Goal: Task Accomplishment & Management: Use online tool/utility

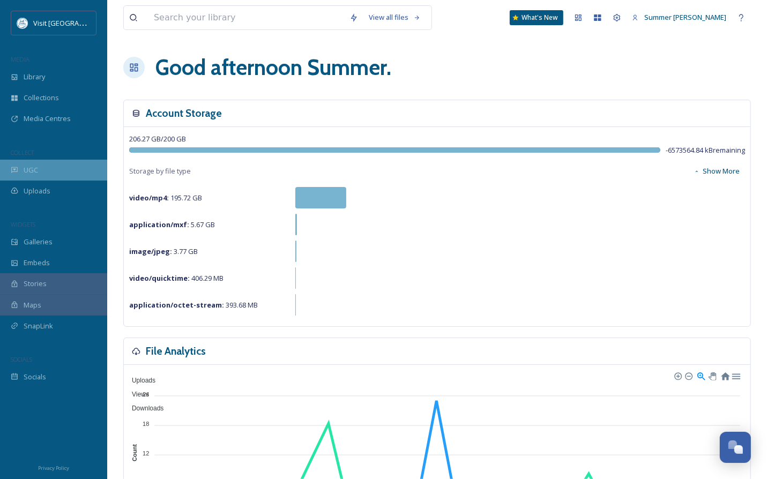
click at [25, 172] on span "UGC" at bounding box center [31, 170] width 14 height 10
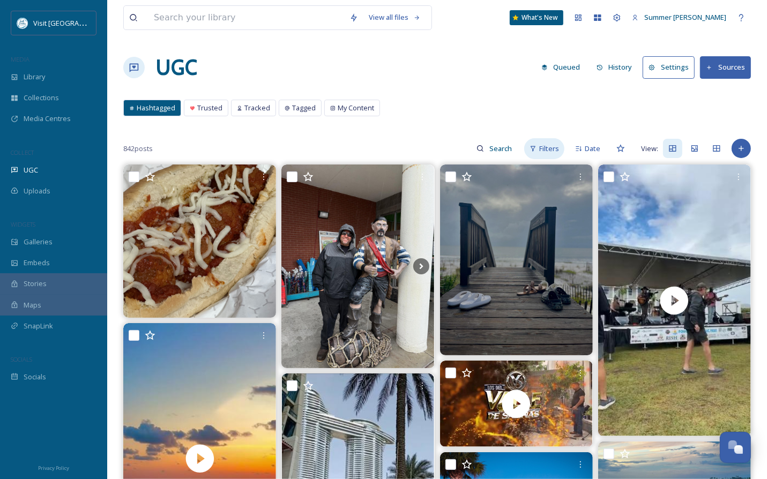
click at [537, 148] on icon at bounding box center [533, 148] width 7 height 7
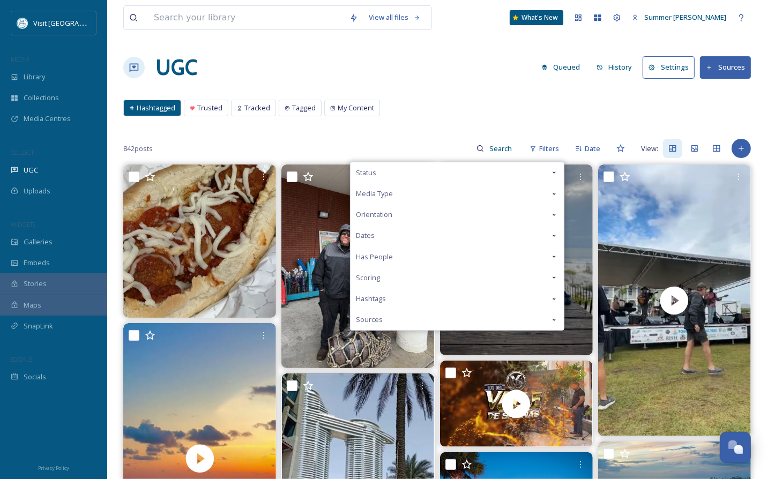
click at [390, 171] on div "Status" at bounding box center [457, 172] width 213 height 21
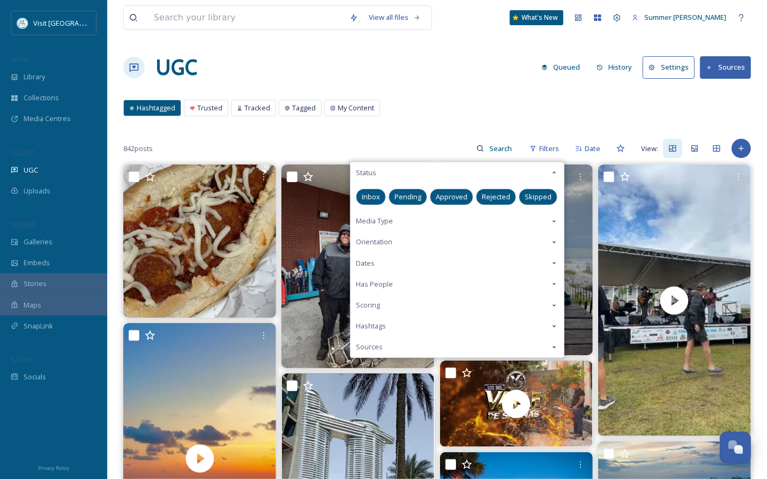
click at [390, 171] on div "Status" at bounding box center [457, 172] width 213 height 21
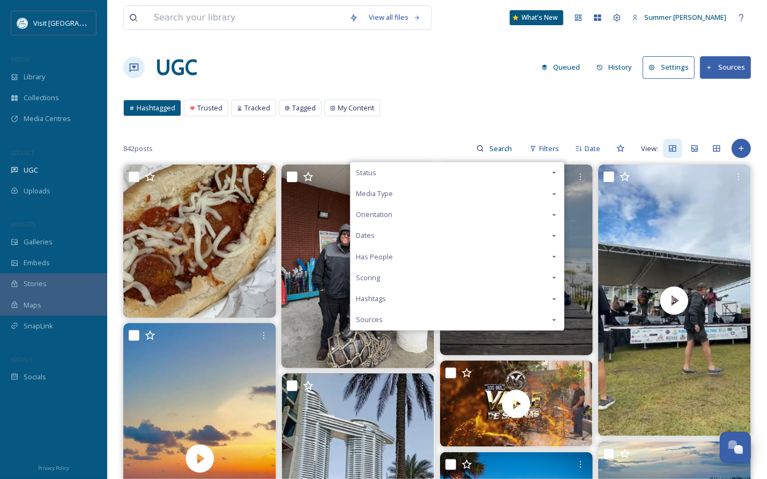
click at [518, 109] on div "Hashtagged Trusted Tracked Tagged My Content Hashtagged Trusted Tracked Tagged …" at bounding box center [437, 111] width 628 height 22
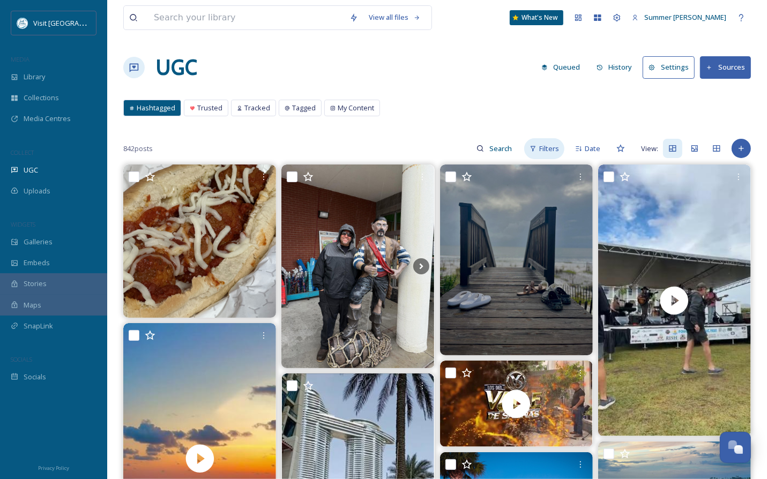
click at [560, 152] on div "Filters" at bounding box center [544, 148] width 40 height 21
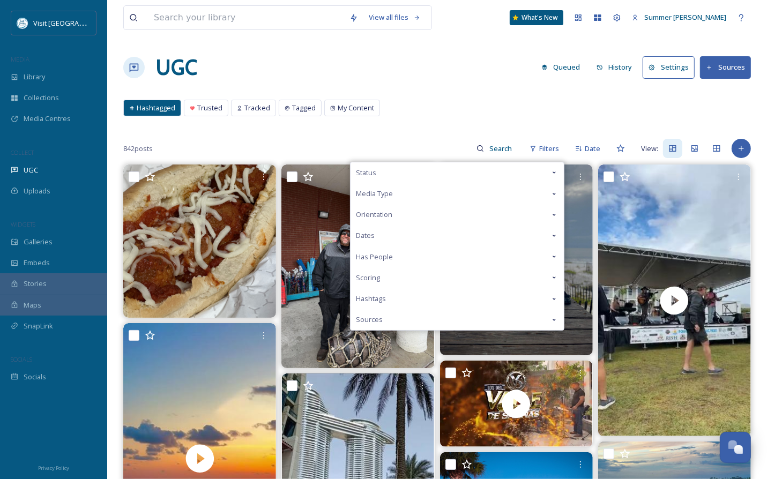
click at [551, 193] on icon at bounding box center [554, 194] width 9 height 9
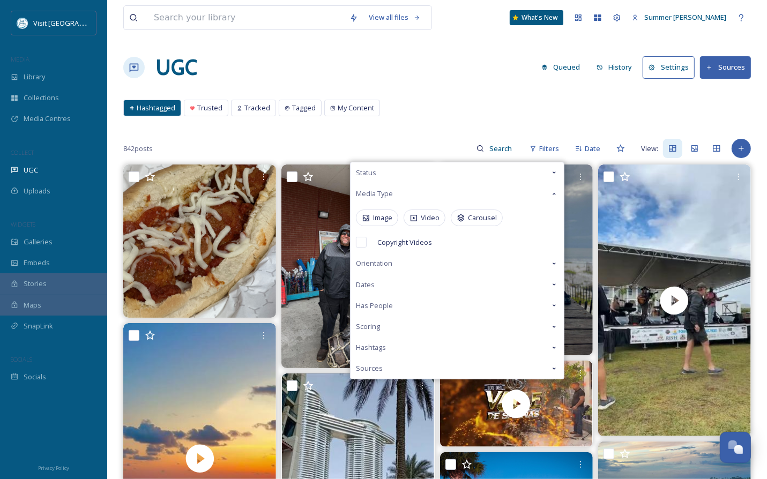
click at [552, 193] on icon at bounding box center [554, 194] width 9 height 9
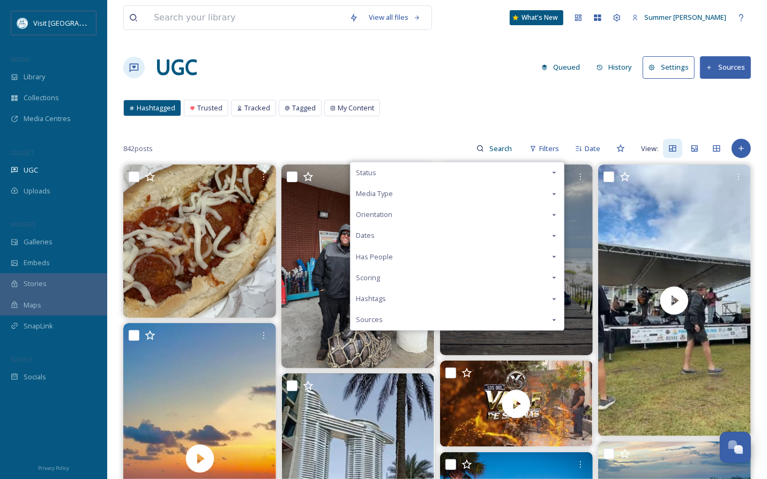
click at [556, 213] on icon at bounding box center [554, 215] width 9 height 9
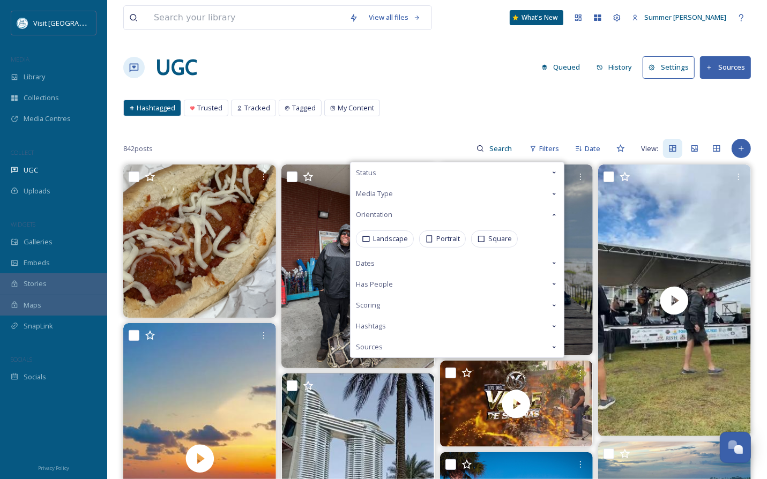
click at [556, 213] on icon at bounding box center [554, 215] width 9 height 9
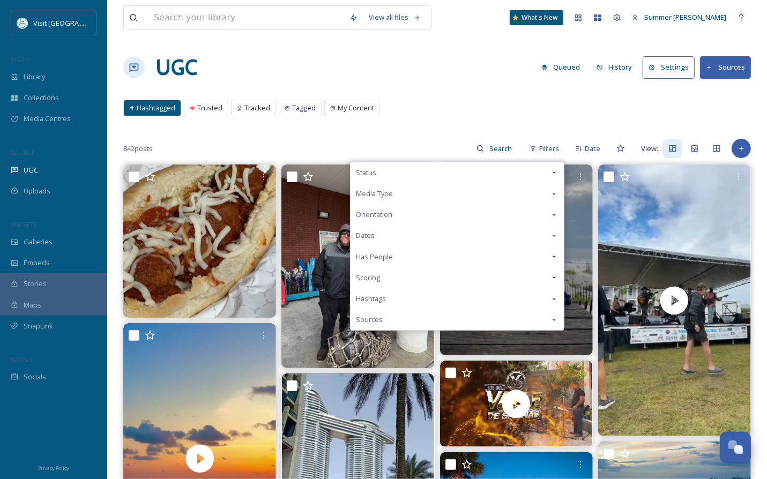
click at [549, 235] on div "Dates" at bounding box center [457, 235] width 213 height 21
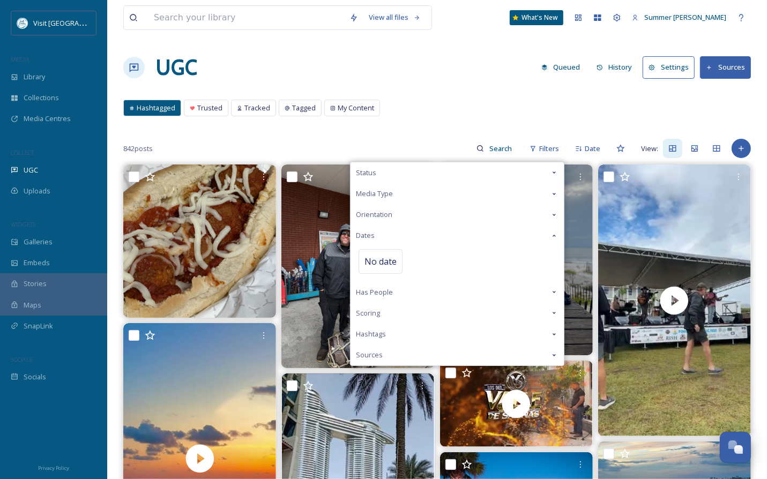
click at [549, 235] on div "Dates" at bounding box center [457, 235] width 213 height 21
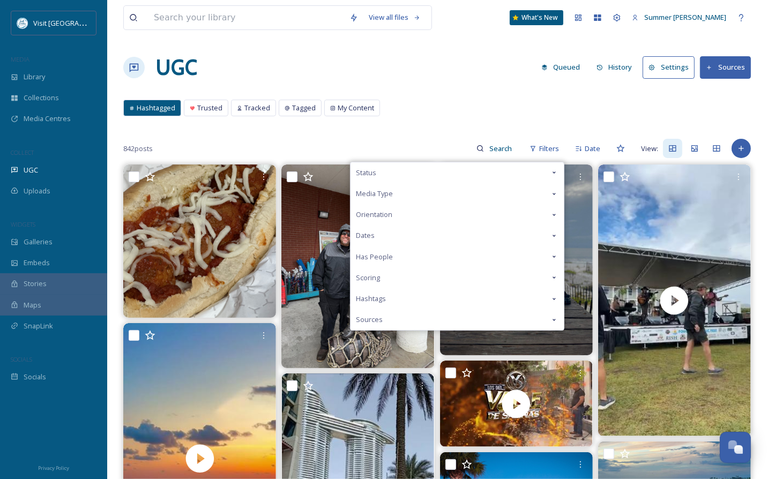
click at [381, 254] on span "Has People" at bounding box center [374, 257] width 37 height 10
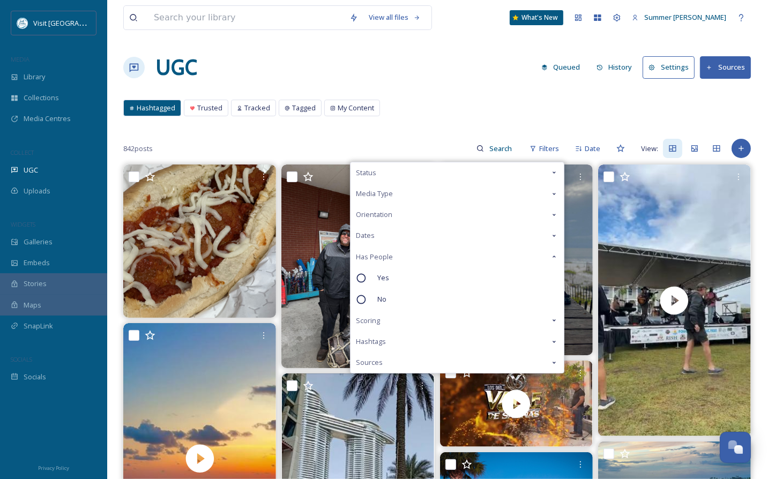
click at [381, 254] on span "Has People" at bounding box center [374, 257] width 37 height 10
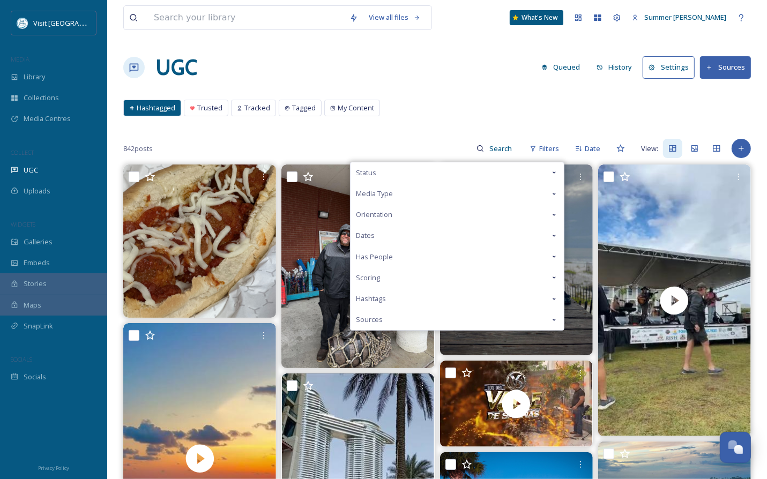
click at [368, 171] on span "Status" at bounding box center [366, 173] width 20 height 10
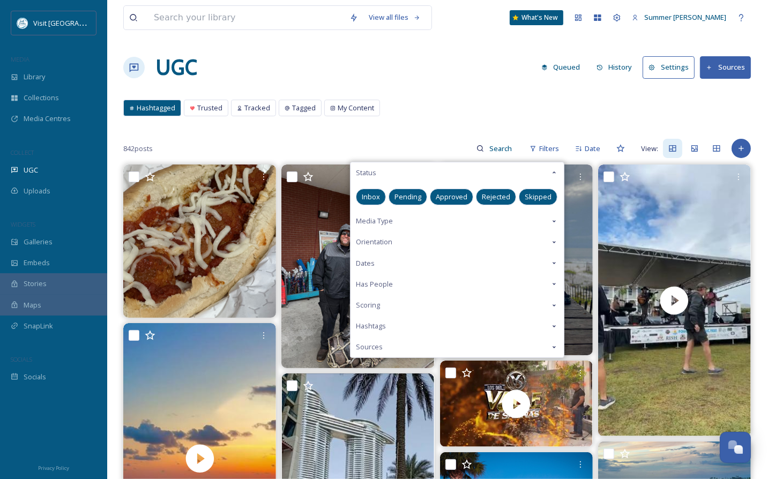
click at [398, 67] on div "UGC Queued History Settings Sources" at bounding box center [437, 67] width 628 height 32
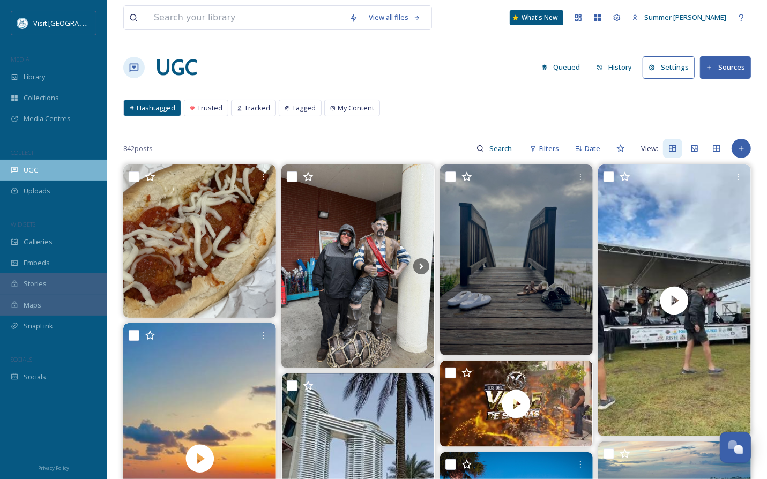
click at [30, 175] on div "UGC" at bounding box center [53, 170] width 107 height 21
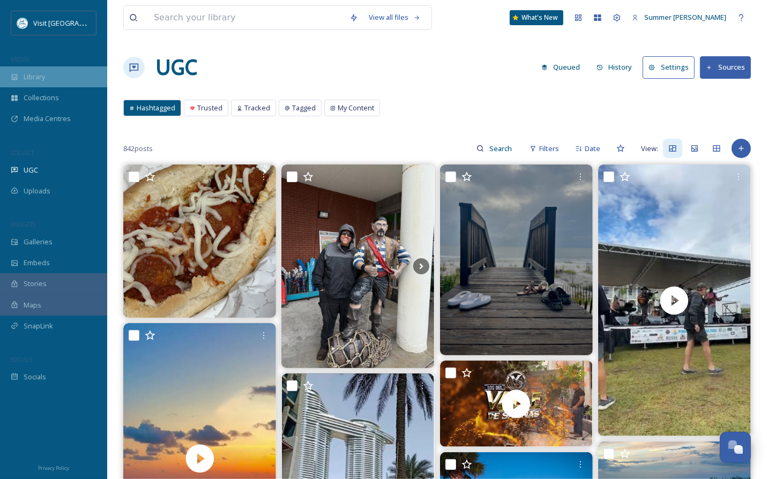
click at [21, 72] on div "Library" at bounding box center [53, 76] width 107 height 21
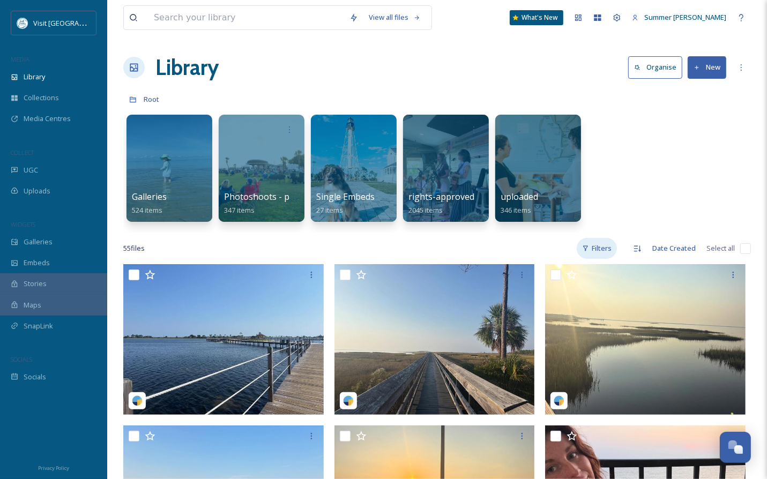
click at [604, 249] on div "Filters" at bounding box center [597, 248] width 40 height 21
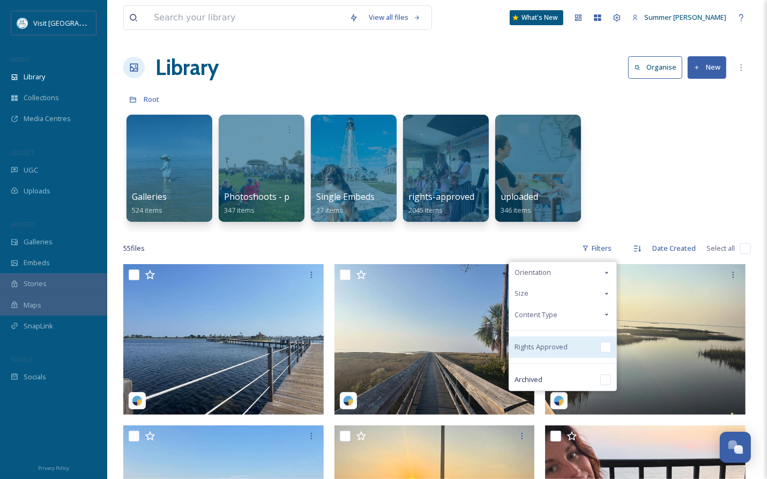
click at [564, 348] on span "Rights Approved" at bounding box center [541, 347] width 53 height 10
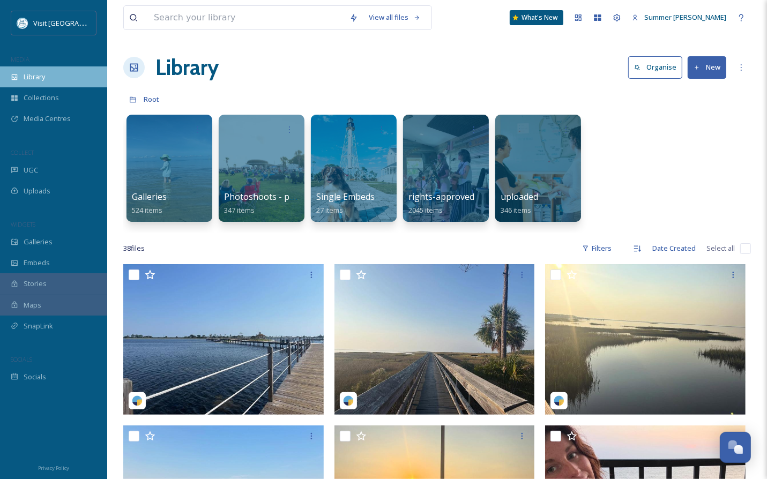
click at [50, 76] on div "Library" at bounding box center [53, 76] width 107 height 21
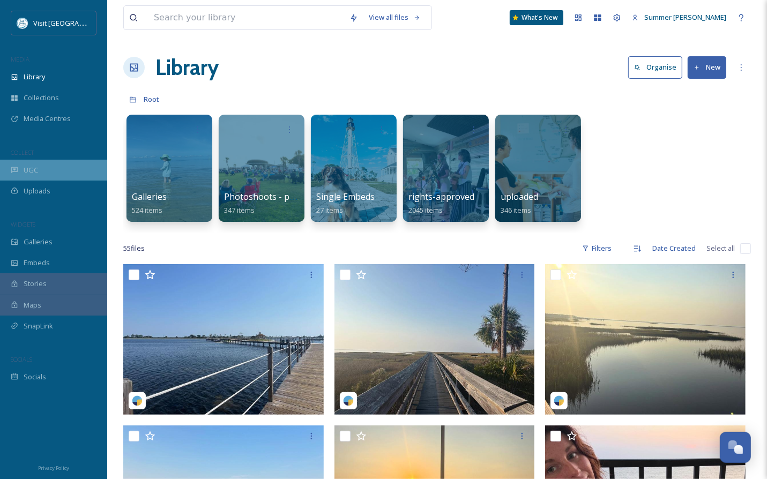
click at [35, 169] on span "UGC" at bounding box center [31, 170] width 14 height 10
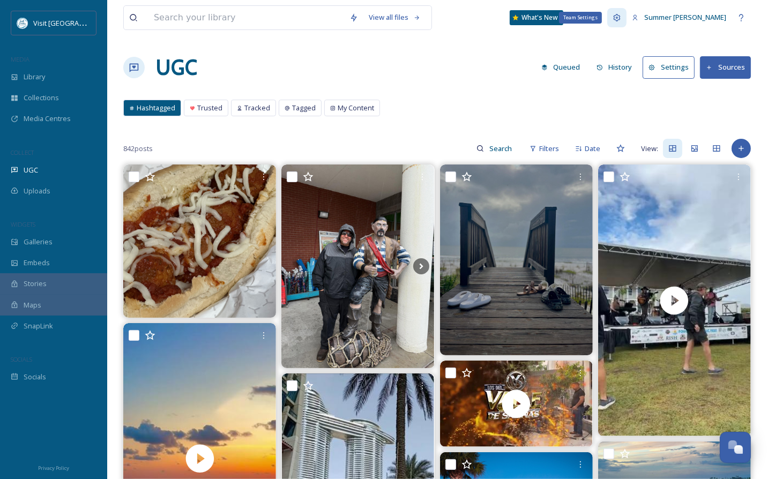
click at [621, 16] on icon at bounding box center [617, 17] width 9 height 9
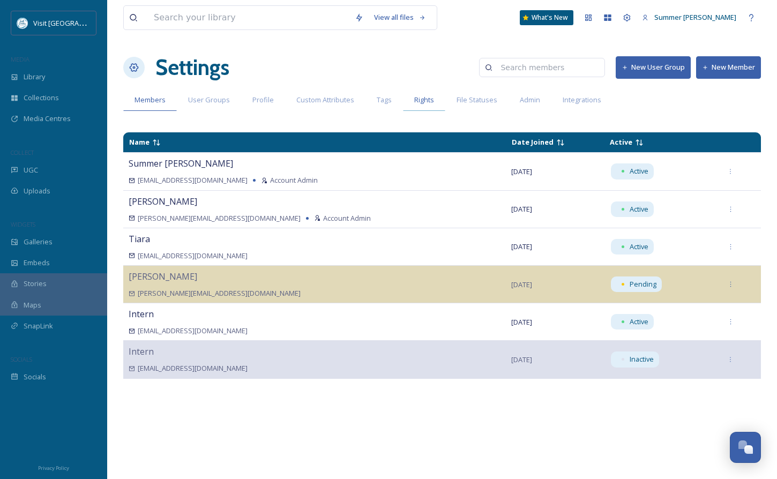
click at [427, 107] on div "Rights" at bounding box center [424, 100] width 42 height 22
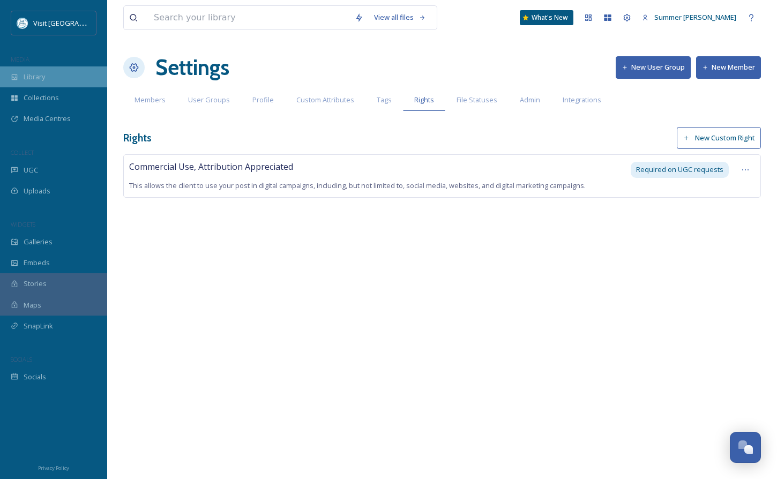
click at [57, 71] on div "Library" at bounding box center [53, 76] width 107 height 21
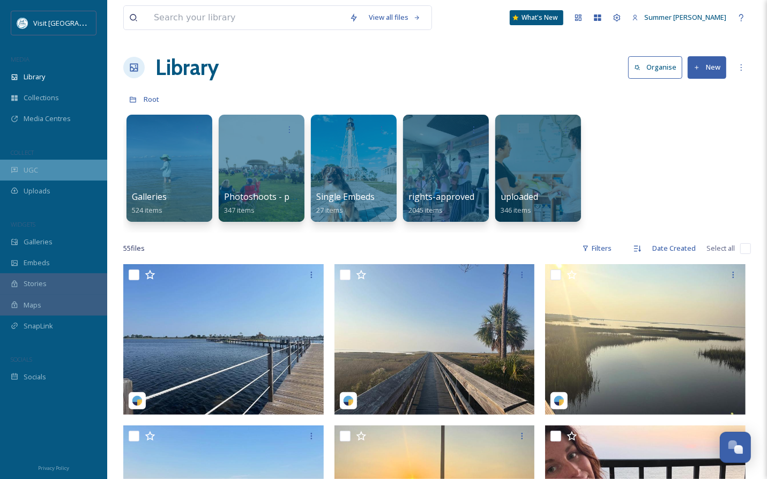
click at [41, 171] on div "UGC" at bounding box center [53, 170] width 107 height 21
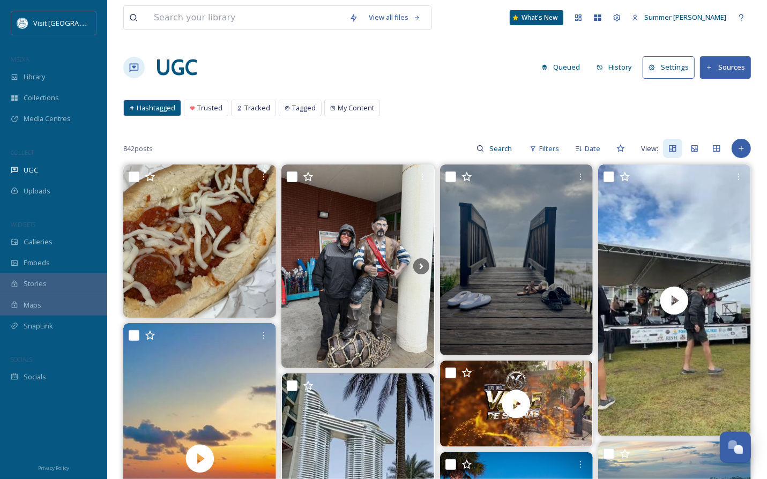
click at [677, 68] on button "Settings" at bounding box center [669, 67] width 52 height 22
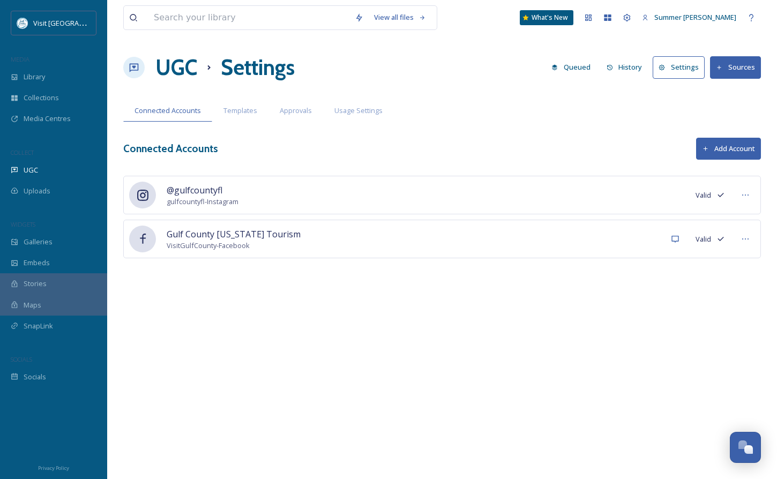
click at [735, 71] on button "Sources" at bounding box center [735, 67] width 51 height 22
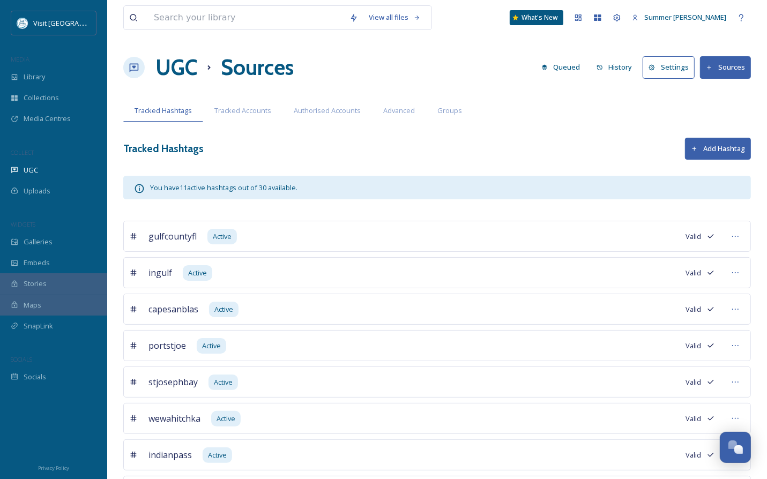
click at [719, 153] on button "Add Hashtag" at bounding box center [718, 149] width 66 height 22
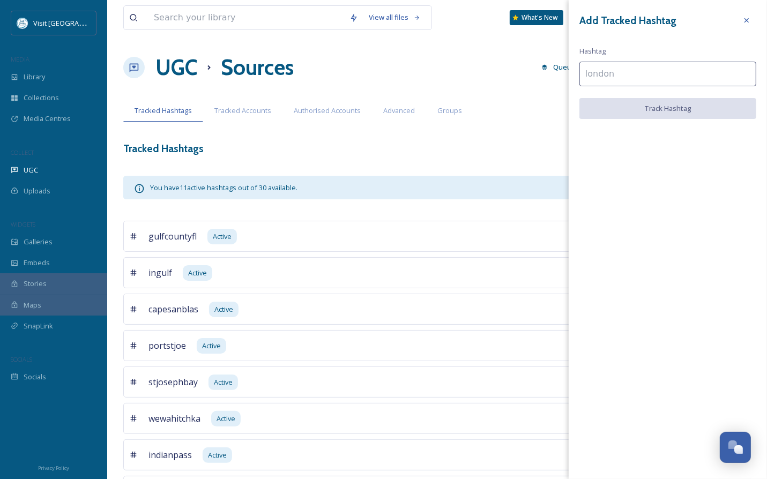
click at [606, 77] on input at bounding box center [667, 74] width 177 height 25
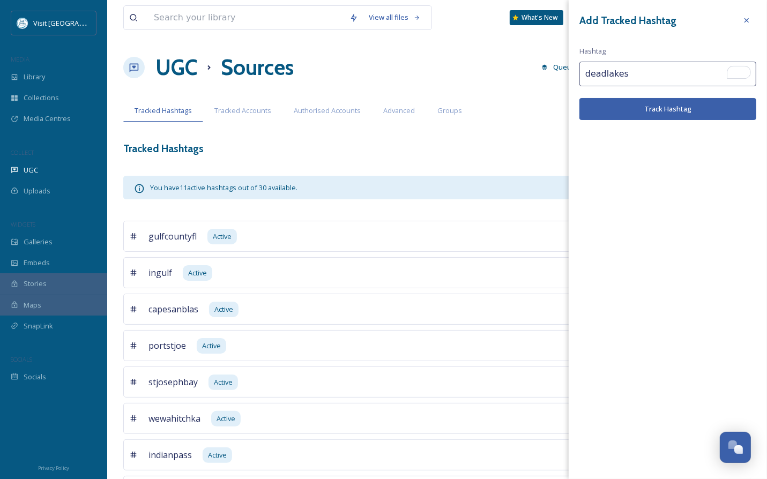
type input "deadlakes"
click at [650, 109] on button "Track Hashtag" at bounding box center [667, 109] width 177 height 22
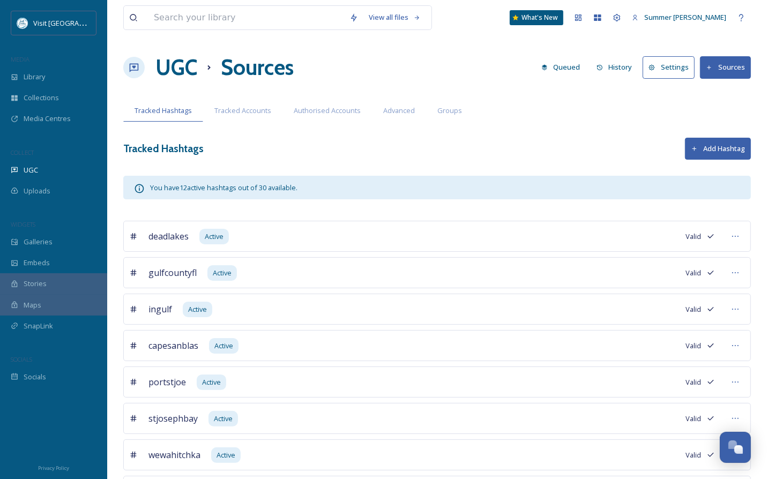
click at [717, 142] on button "Add Hashtag" at bounding box center [718, 149] width 66 height 22
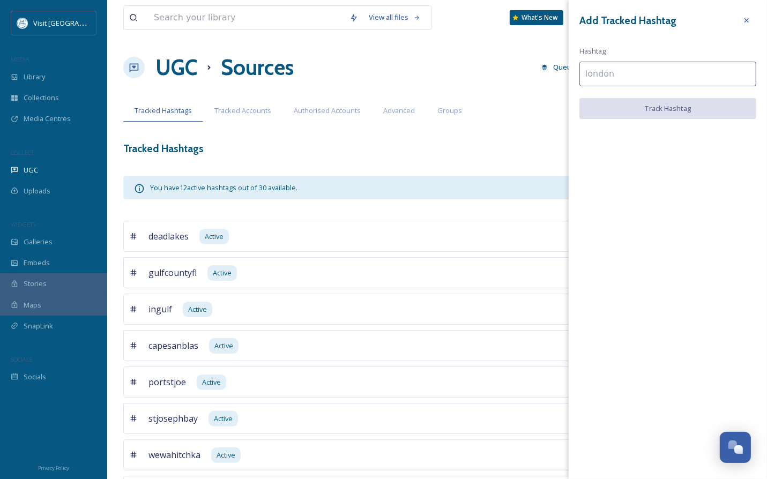
click at [628, 72] on input at bounding box center [667, 74] width 177 height 25
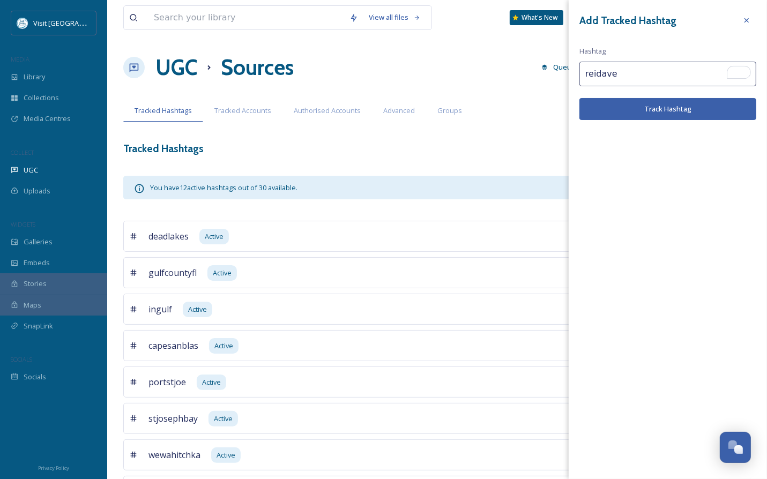
type input "reidave"
click at [643, 113] on button "Track Hashtag" at bounding box center [667, 109] width 177 height 22
